Goal: Information Seeking & Learning: Learn about a topic

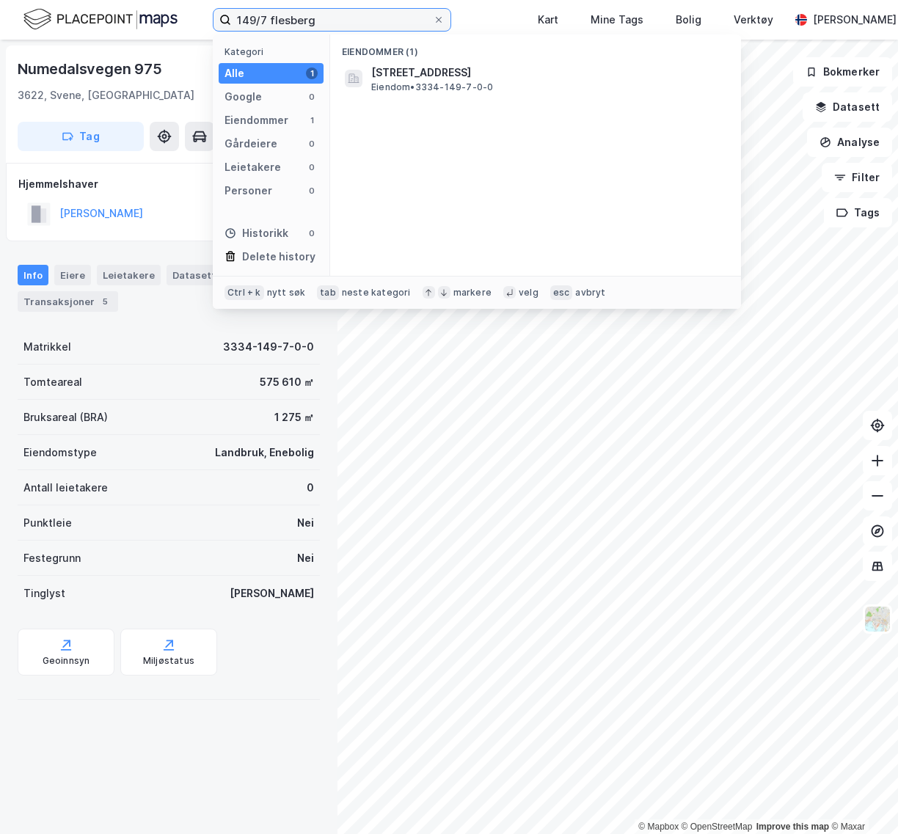
drag, startPoint x: 338, startPoint y: 19, endPoint x: 92, endPoint y: 29, distance: 245.9
click at [87, 28] on div "149/7 flesberg Kategori Alle 1 Google 0 Eiendommer 1 Gårdeiere 0 Leietakere 0 P…" at bounding box center [449, 20] width 898 height 40
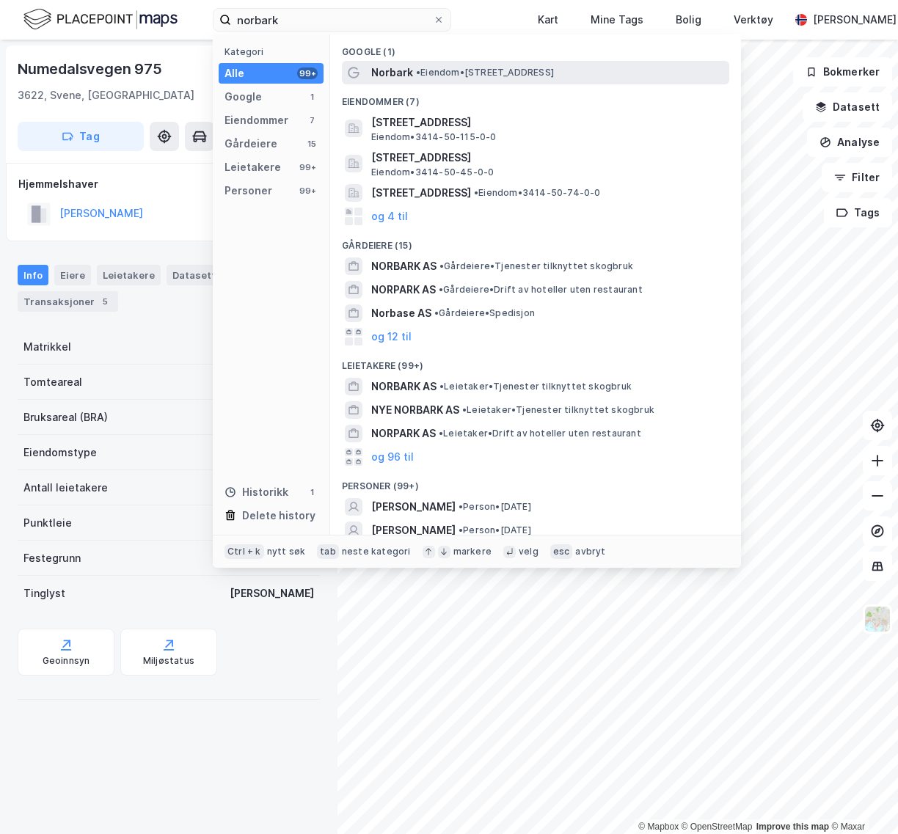
click at [373, 77] on span "Norbark" at bounding box center [392, 73] width 42 height 18
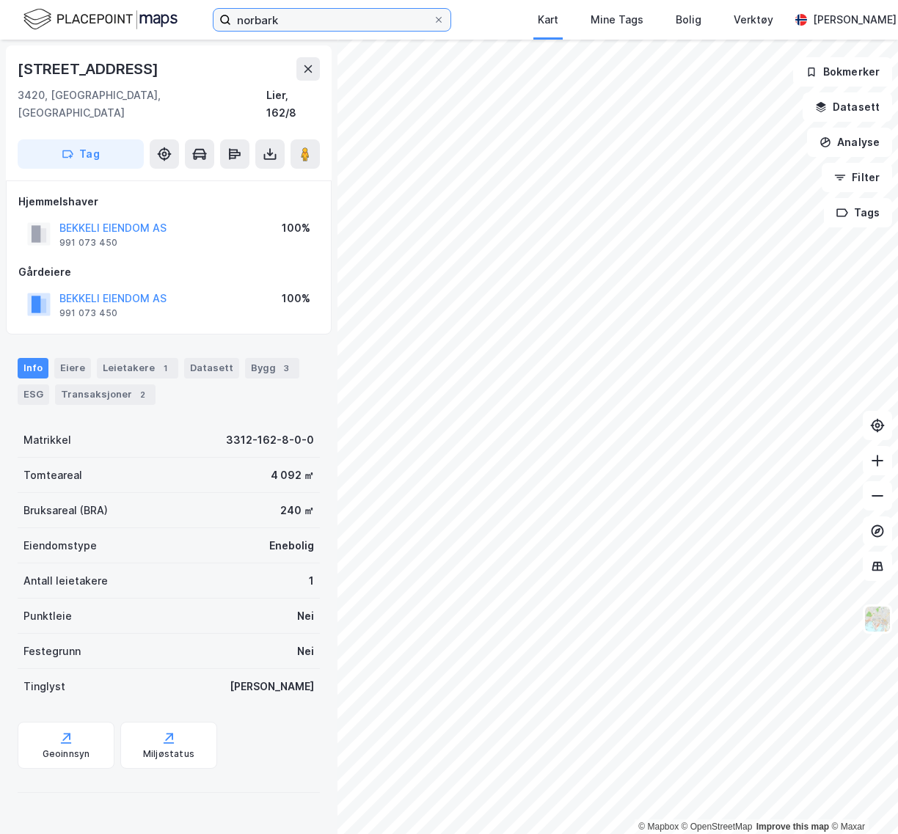
click at [316, 22] on input "norbark" at bounding box center [332, 20] width 202 height 22
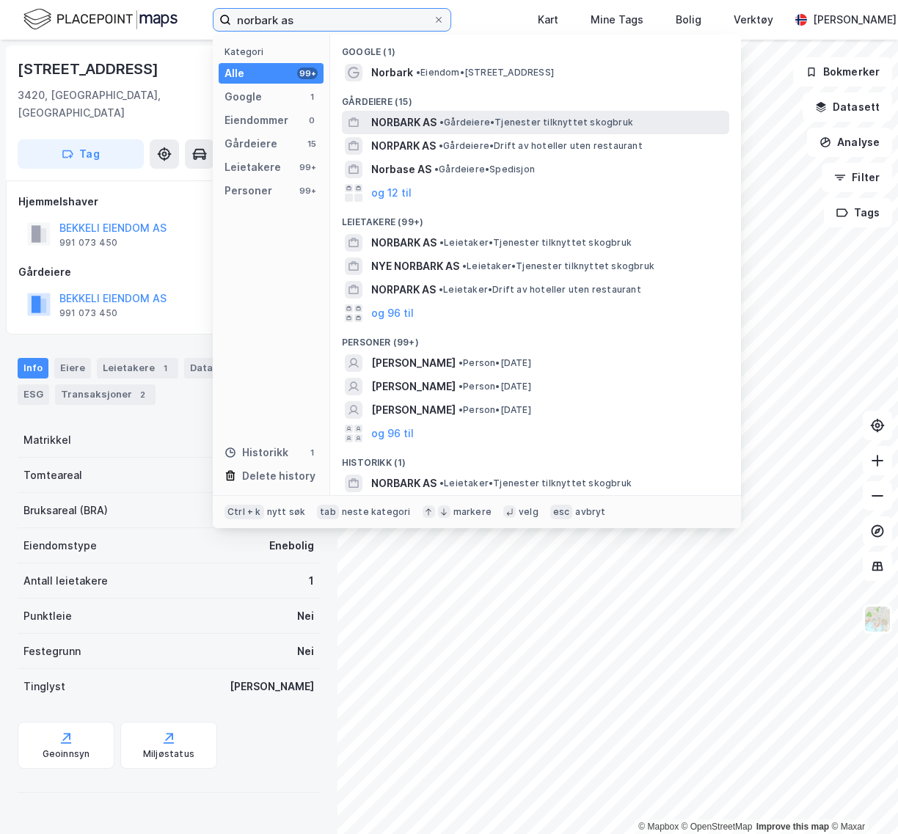
type input "norbark as"
click at [393, 129] on span "NORBARK AS" at bounding box center [403, 123] width 65 height 18
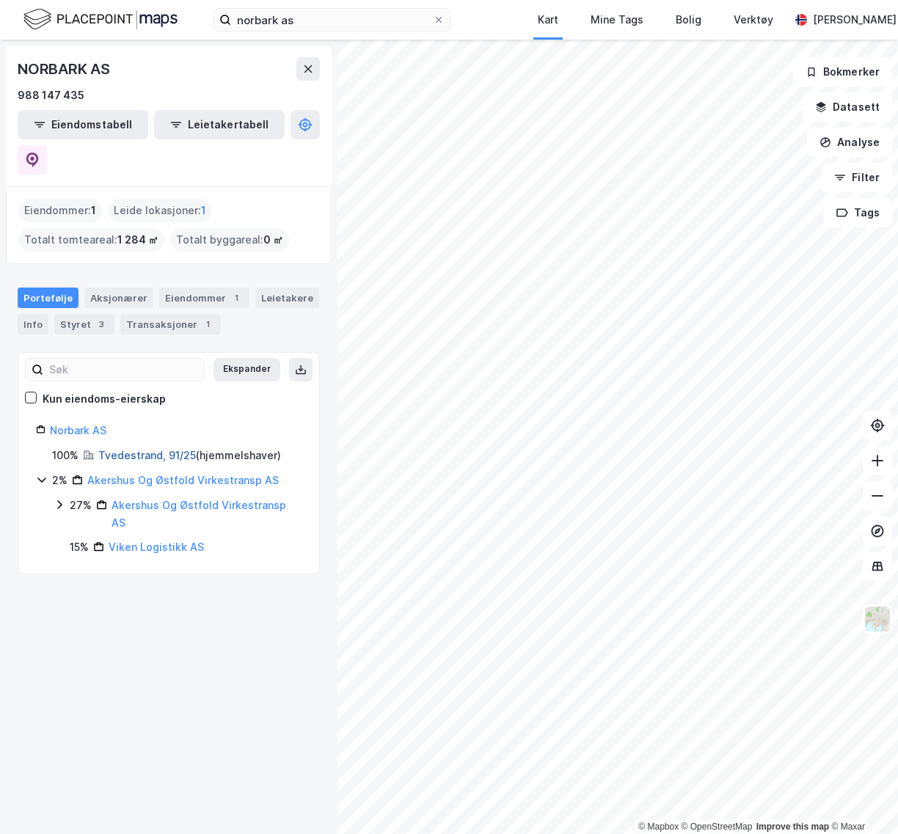
click at [166, 449] on link "Tvedestrand, 91/25" at bounding box center [147, 455] width 98 height 12
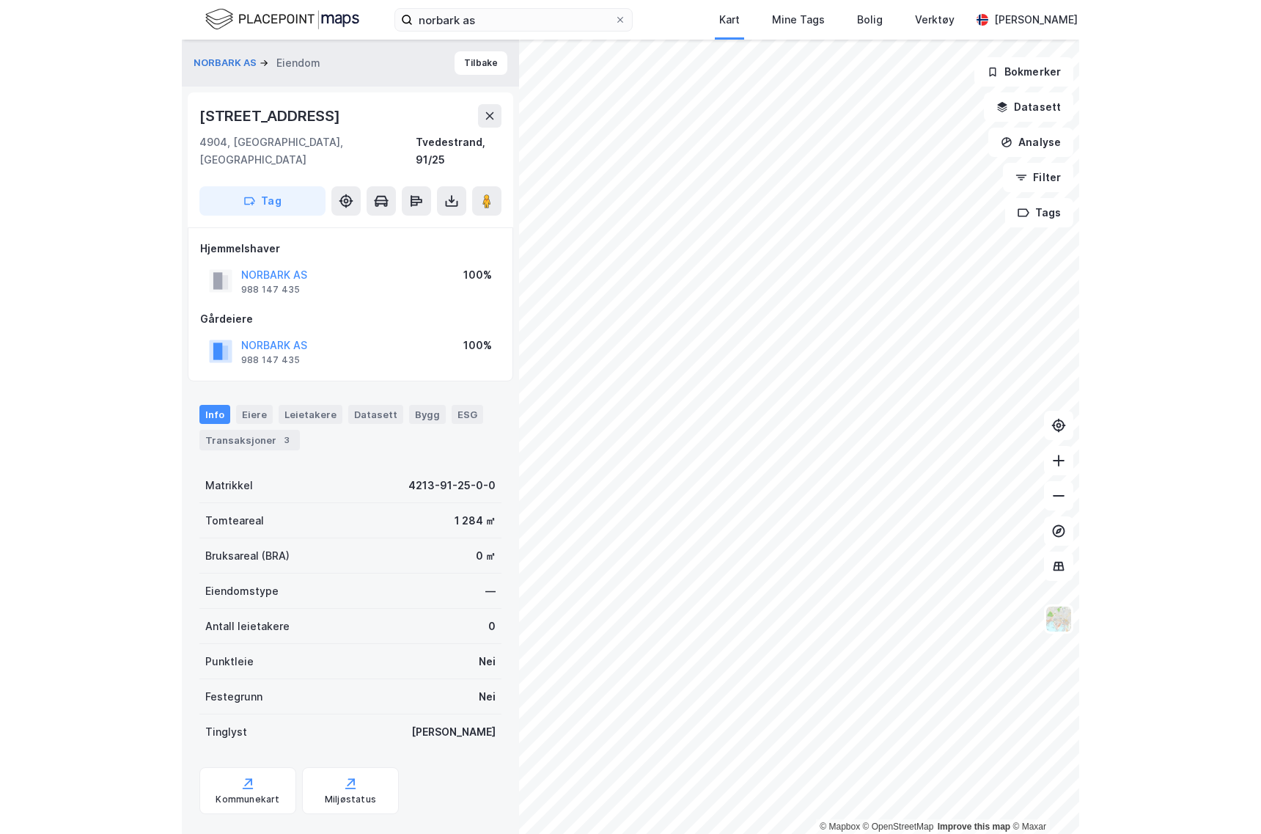
scroll to position [9, 0]
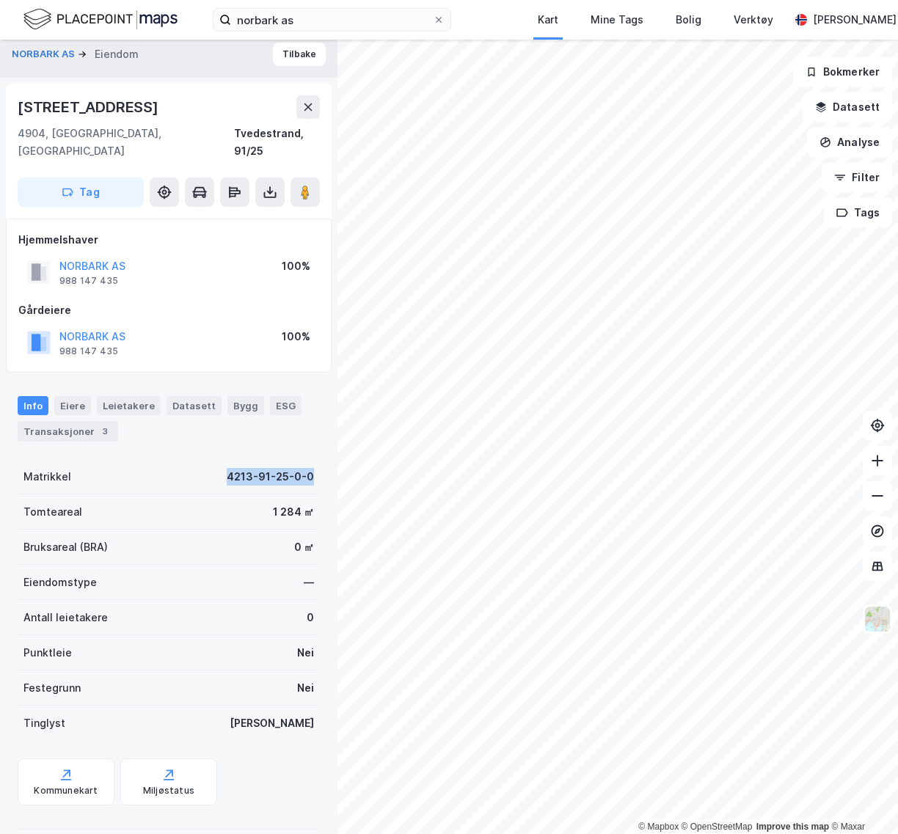
drag, startPoint x: 310, startPoint y: 458, endPoint x: 100, endPoint y: 463, distance: 209.8
click at [100, 463] on div "NORBARK AS Eiendom Tilbake [STREET_ADDRESS], [GEOGRAPHIC_DATA], [GEOGRAPHIC_DAT…" at bounding box center [168, 437] width 337 height 794
click at [283, 775] on div "Kommunekart Miljøstatus" at bounding box center [169, 781] width 302 height 47
click at [5, 828] on div "NORBARK AS Eiendom Tilbake [STREET_ADDRESS], [GEOGRAPHIC_DATA], [GEOGRAPHIC_DAT…" at bounding box center [168, 437] width 337 height 794
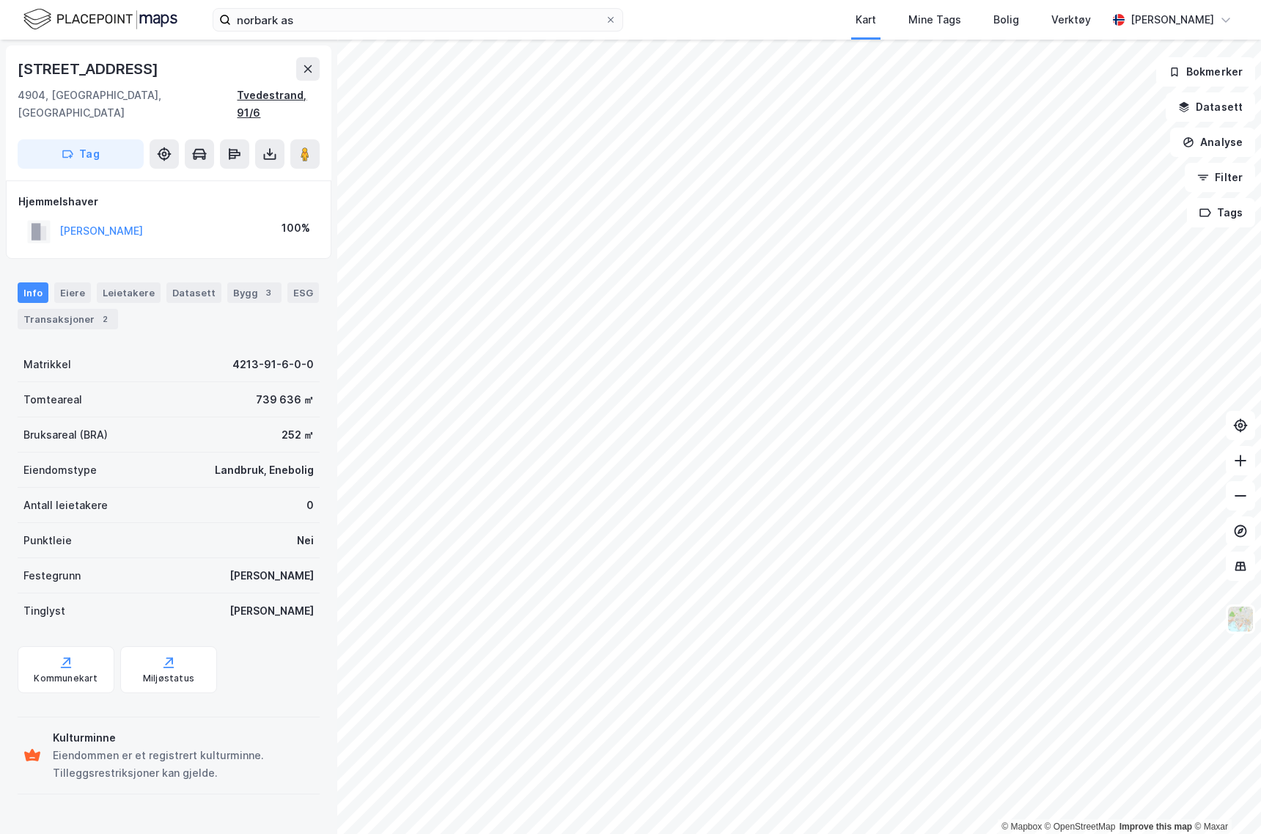
click at [310, 98] on div "Tvedestrand, 91/6" at bounding box center [278, 104] width 83 height 35
click at [262, 356] on div "4213-91-6-0-0" at bounding box center [272, 365] width 81 height 18
click at [270, 391] on div "739 636 ㎡" at bounding box center [285, 400] width 58 height 18
click at [264, 356] on div "4213-91-6-0-0" at bounding box center [272, 365] width 81 height 18
